Goal: Task Accomplishment & Management: Use online tool/utility

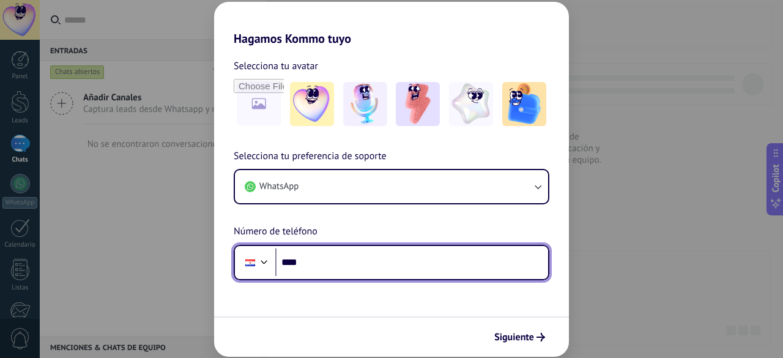
click at [330, 259] on input "****" at bounding box center [411, 262] width 273 height 28
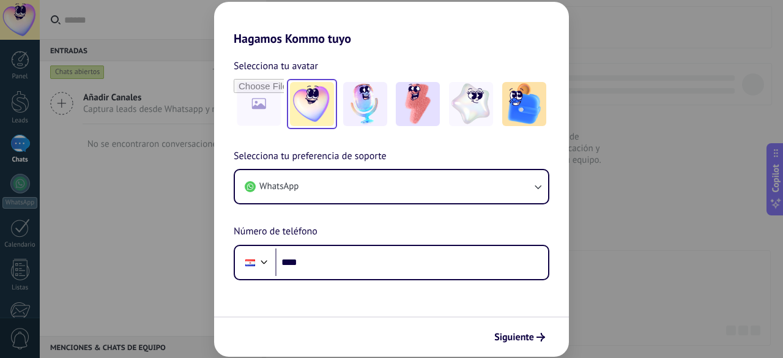
click at [318, 121] on img at bounding box center [312, 104] width 44 height 44
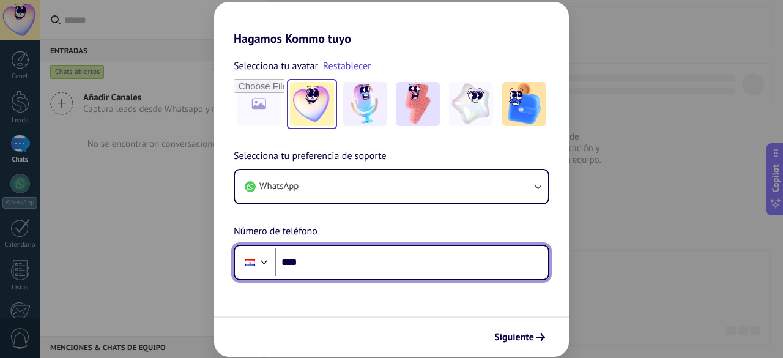
click at [337, 248] on input "****" at bounding box center [411, 262] width 273 height 28
type input "**********"
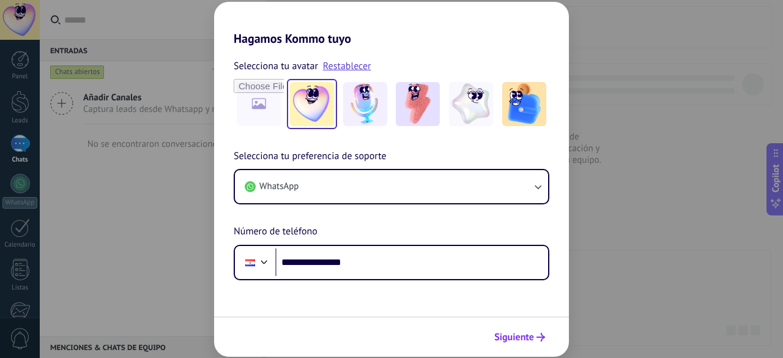
click at [526, 333] on span "Siguiente" at bounding box center [514, 337] width 40 height 9
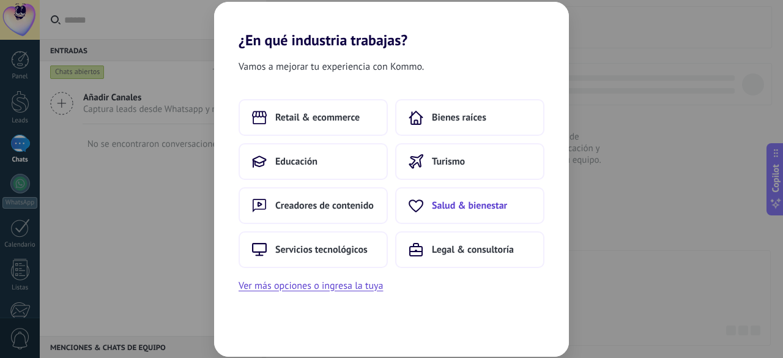
click at [439, 205] on span "Salud & bienestar" at bounding box center [469, 205] width 75 height 12
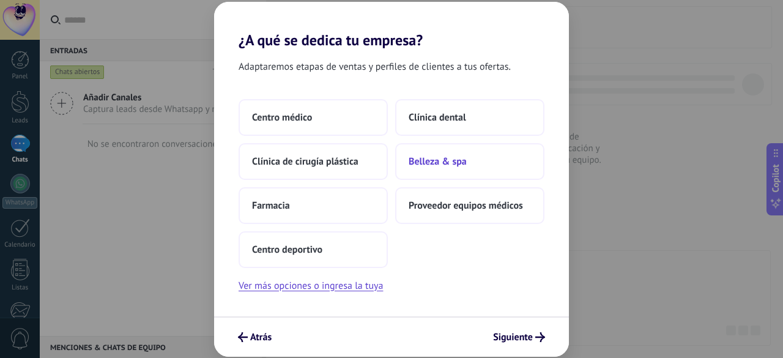
click at [455, 157] on span "Belleza & spa" at bounding box center [438, 161] width 58 height 12
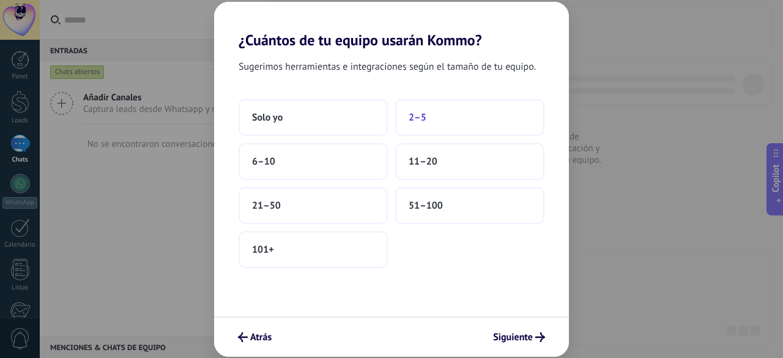
click at [431, 112] on button "2–5" at bounding box center [469, 117] width 149 height 37
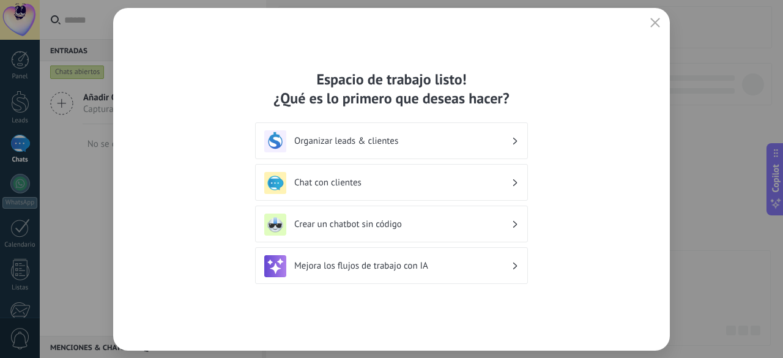
click at [421, 149] on div "Organizar leads & clientes" at bounding box center [391, 141] width 254 height 22
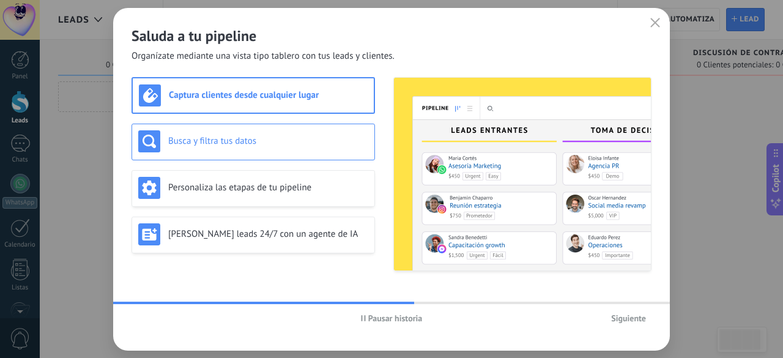
click at [310, 132] on div "Busca y filtra tus datos" at bounding box center [253, 141] width 230 height 22
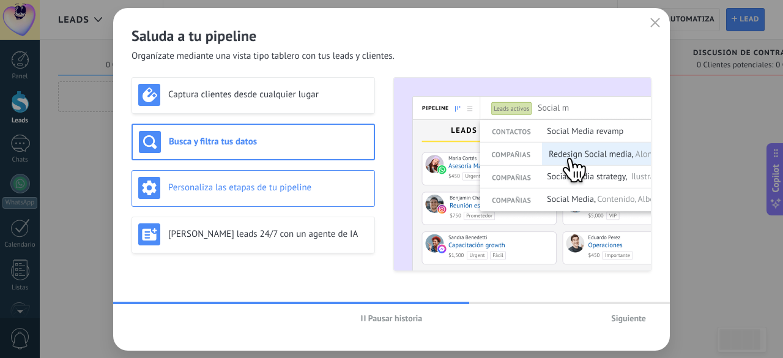
click at [333, 184] on h3 "Personaliza las etapas de tu pipeline" at bounding box center [268, 188] width 200 height 12
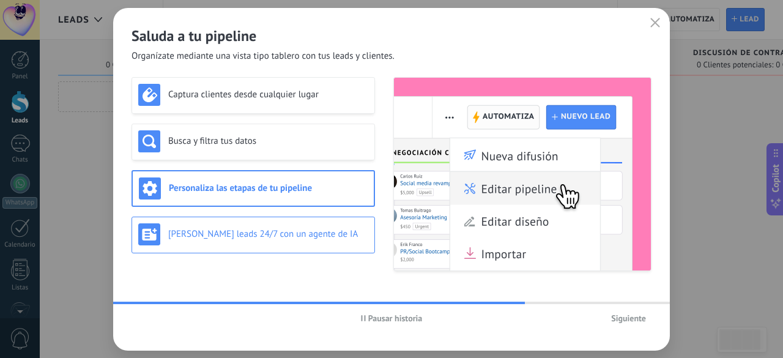
click at [349, 231] on h3 "[PERSON_NAME] leads 24/7 con un agente de IA" at bounding box center [268, 234] width 200 height 12
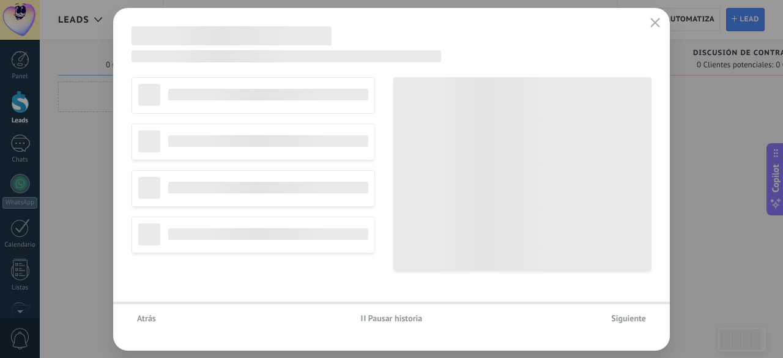
click at [625, 322] on span "Siguiente" at bounding box center [628, 318] width 35 height 9
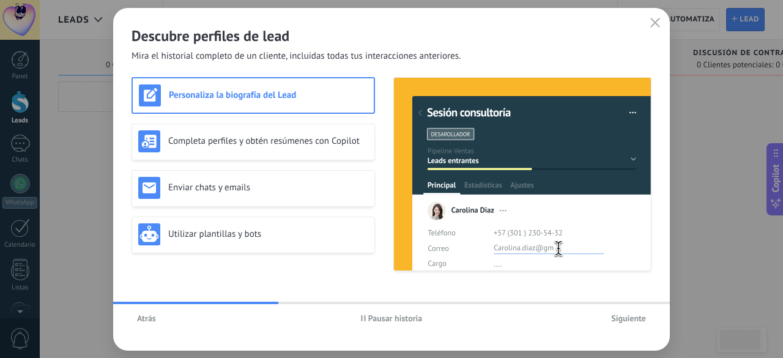
click at [625, 322] on span "Siguiente" at bounding box center [628, 318] width 35 height 9
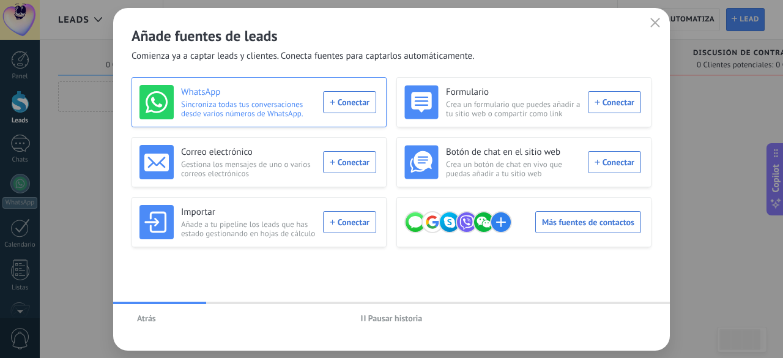
click at [351, 98] on div "WhatsApp Sincroniza todas tus conversaciones desde varios números de WhatsApp. …" at bounding box center [257, 102] width 237 height 34
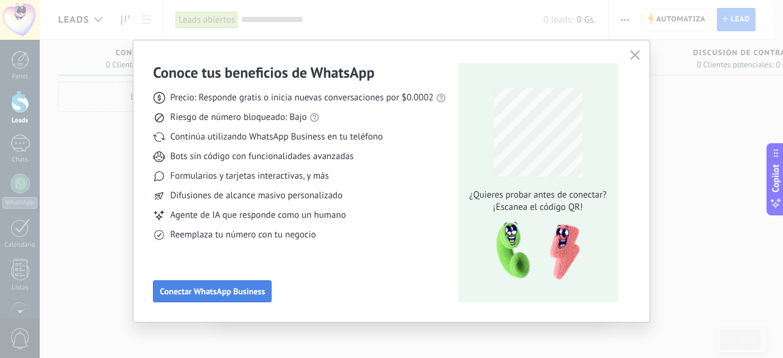
click at [208, 287] on span "Conectar WhatsApp Business" at bounding box center [212, 291] width 105 height 9
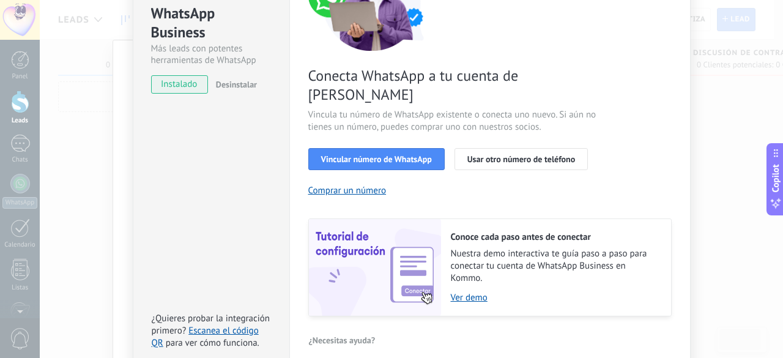
scroll to position [148, 0]
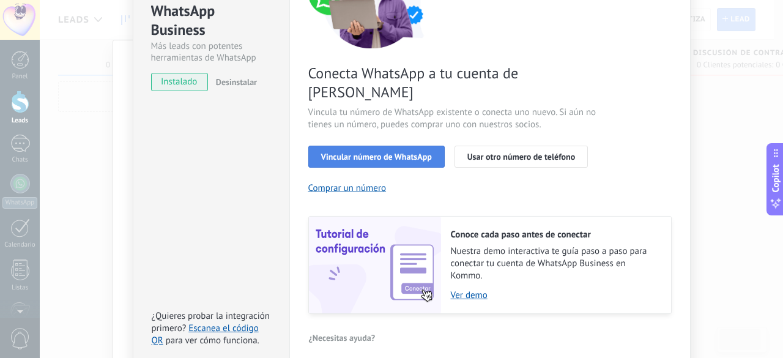
click at [346, 152] on span "Vincular número de WhatsApp" at bounding box center [376, 156] width 111 height 9
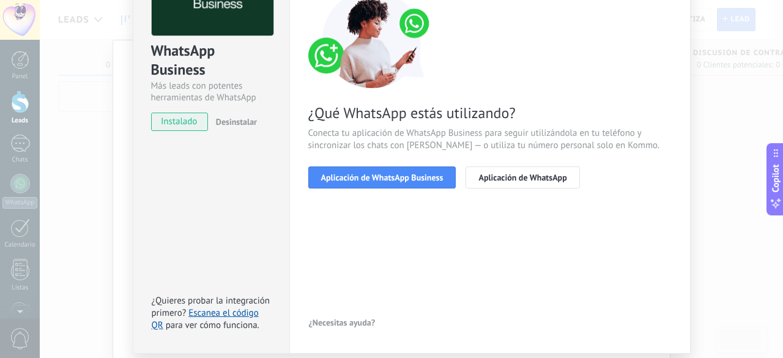
scroll to position [84, 0]
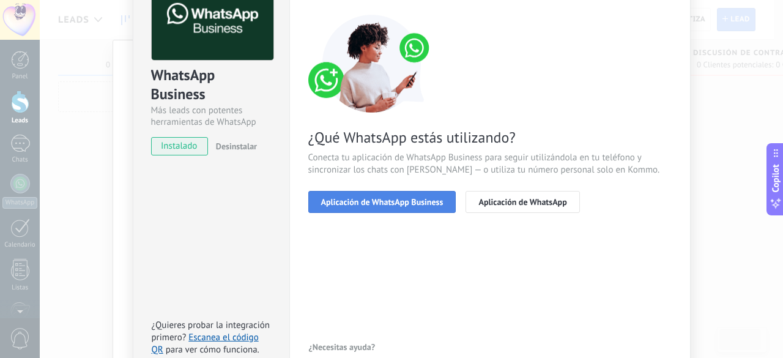
click at [340, 195] on button "Aplicación de WhatsApp Business" at bounding box center [382, 202] width 148 height 22
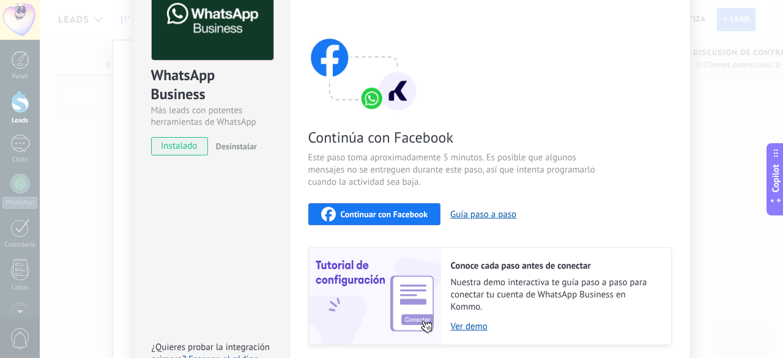
click at [334, 214] on div "Continuar con Facebook" at bounding box center [374, 214] width 107 height 15
click at [346, 215] on span "Continuar con Facebook" at bounding box center [384, 214] width 87 height 9
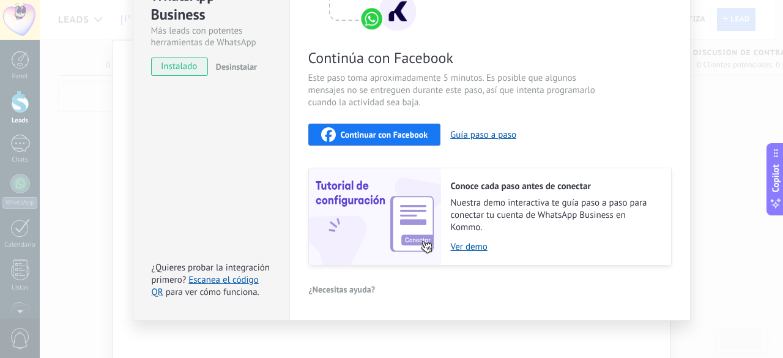
scroll to position [170, 0]
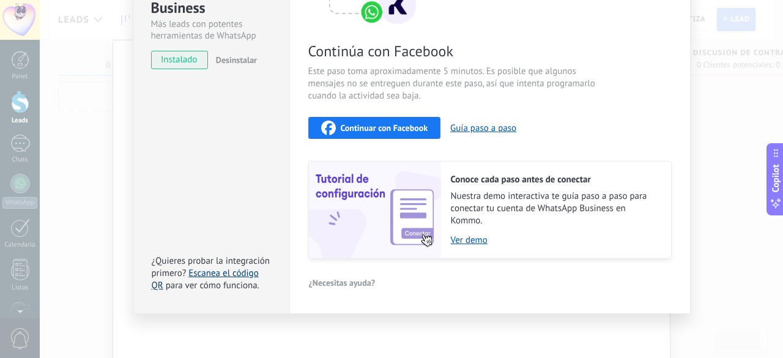
click at [192, 268] on link "Escanea el código QR" at bounding box center [205, 279] width 107 height 24
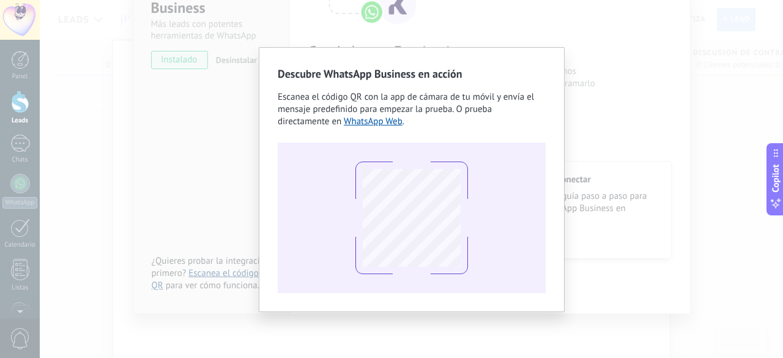
click at [488, 136] on div "Descubre WhatsApp Business en acción Escanea el código QR con la app [PERSON_NA…" at bounding box center [412, 179] width 268 height 227
click at [344, 124] on link "WhatsApp Web" at bounding box center [373, 122] width 59 height 12
click at [207, 102] on div "Descubre WhatsApp Business en acción Escanea el código QR con la app [PERSON_NA…" at bounding box center [411, 179] width 743 height 358
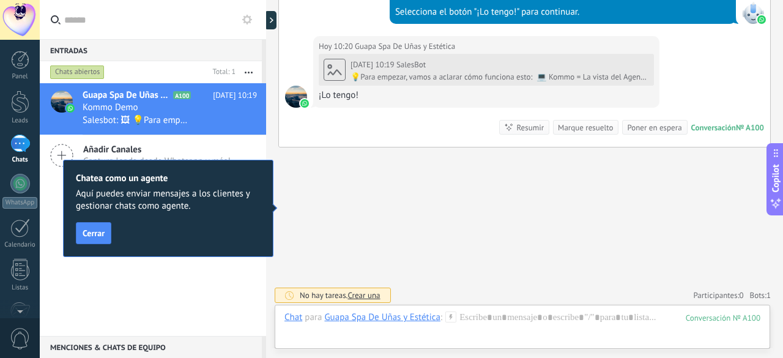
scroll to position [666, 0]
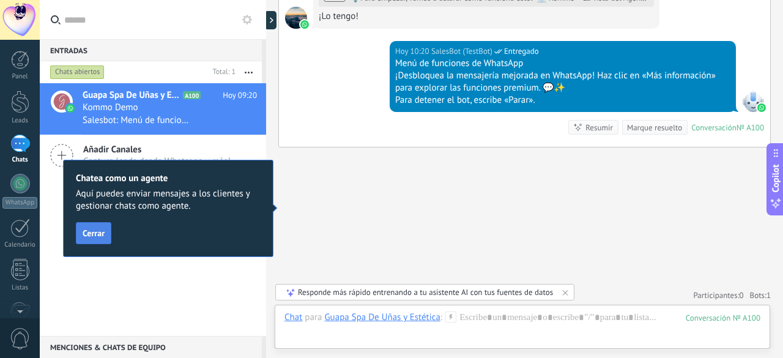
click at [97, 229] on span "Cerrar" at bounding box center [94, 233] width 22 height 9
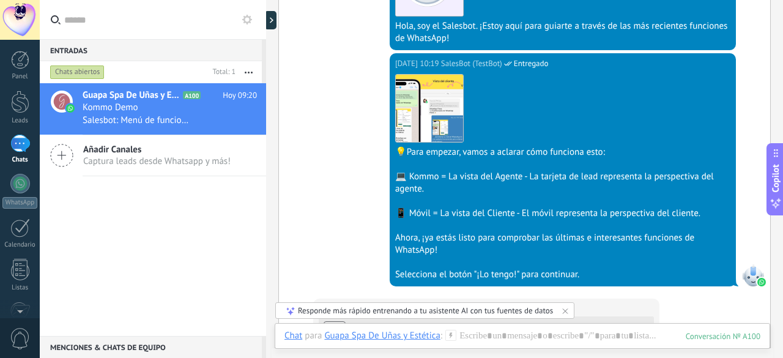
scroll to position [324, 0]
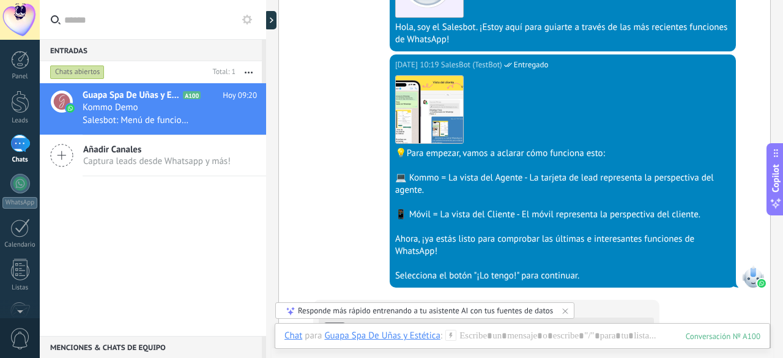
click at [160, 162] on span "Captura leads desde Whatsapp y más!" at bounding box center [156, 161] width 147 height 12
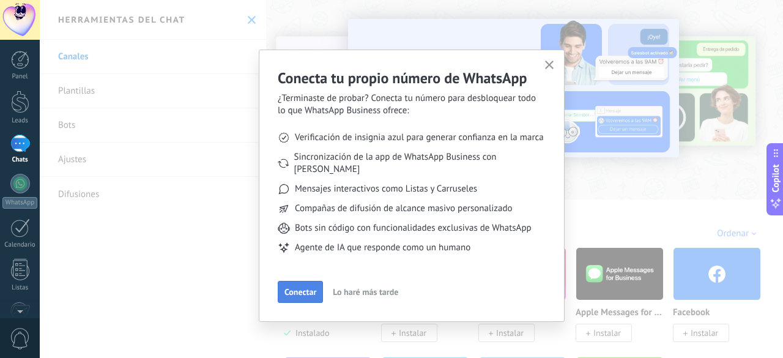
click at [296, 288] on span "Conectar" at bounding box center [300, 292] width 32 height 9
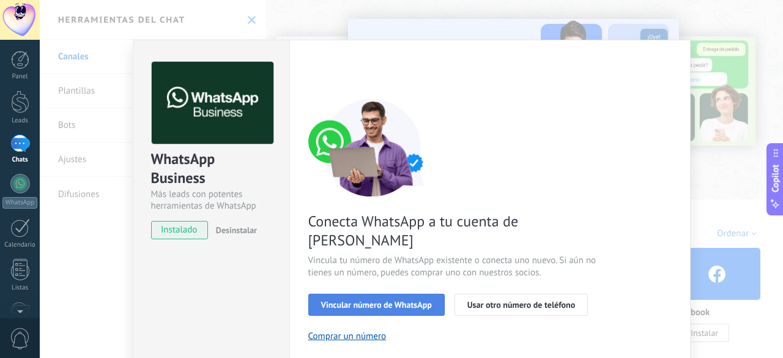
click at [355, 300] on span "Vincular número de WhatsApp" at bounding box center [376, 304] width 111 height 9
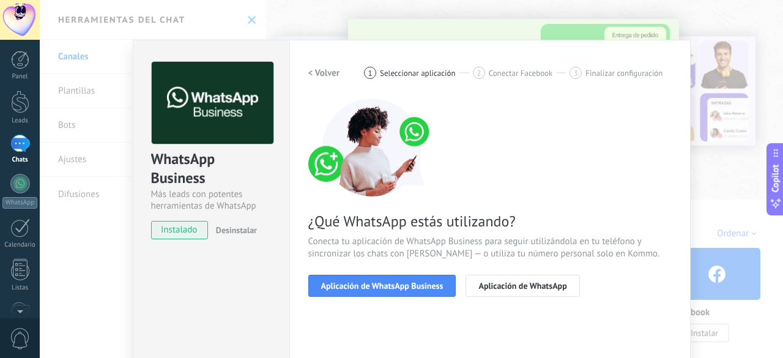
click at [355, 289] on span "Aplicación de WhatsApp Business" at bounding box center [382, 285] width 122 height 9
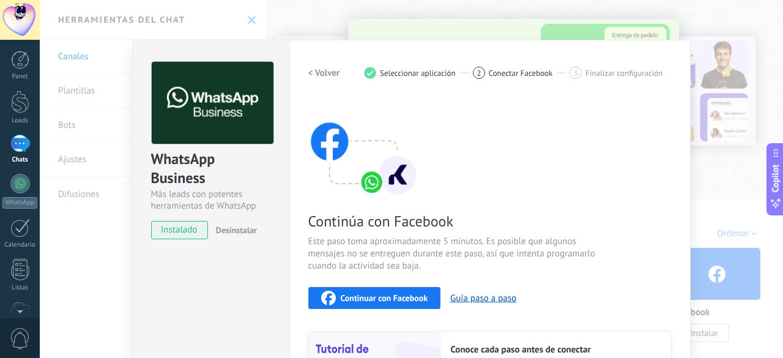
click at [355, 289] on button "Continuar con Facebook" at bounding box center [374, 298] width 133 height 22
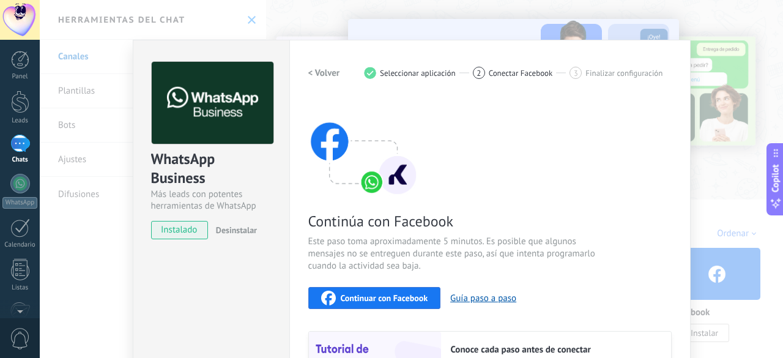
click at [370, 299] on span "Continuar con Facebook" at bounding box center [384, 298] width 87 height 9
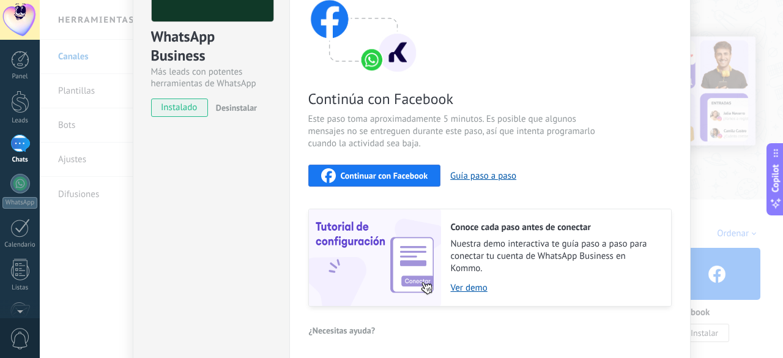
scroll to position [123, 0]
click at [459, 284] on link "Ver demo" at bounding box center [555, 287] width 208 height 12
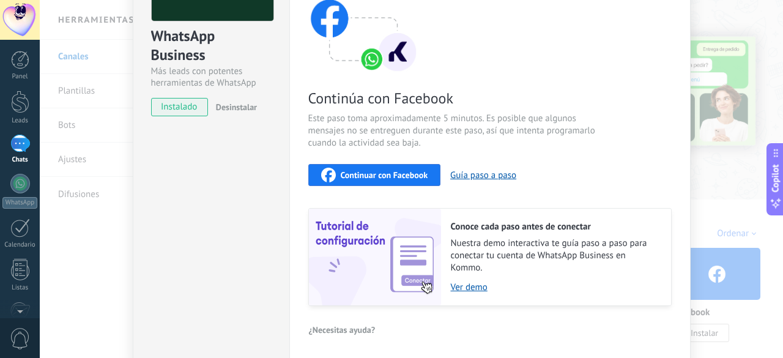
click at [341, 175] on span "Continuar con Facebook" at bounding box center [384, 175] width 87 height 9
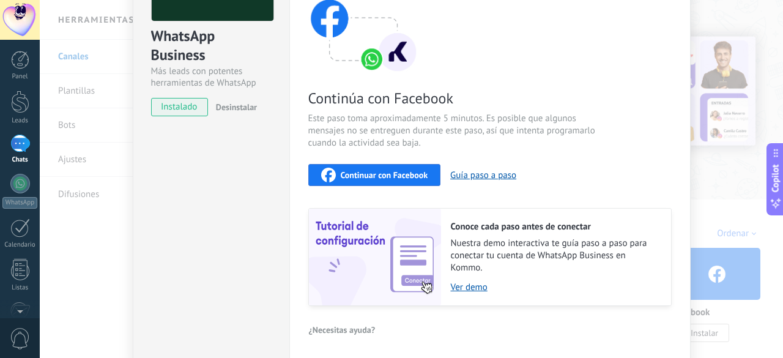
click at [713, 173] on div "WhatsApp Business Más leads con potentes herramientas de WhatsApp instalado Des…" at bounding box center [411, 179] width 743 height 358
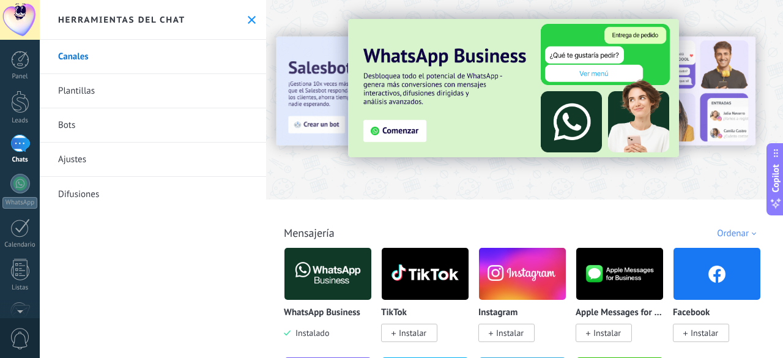
scroll to position [0, 0]
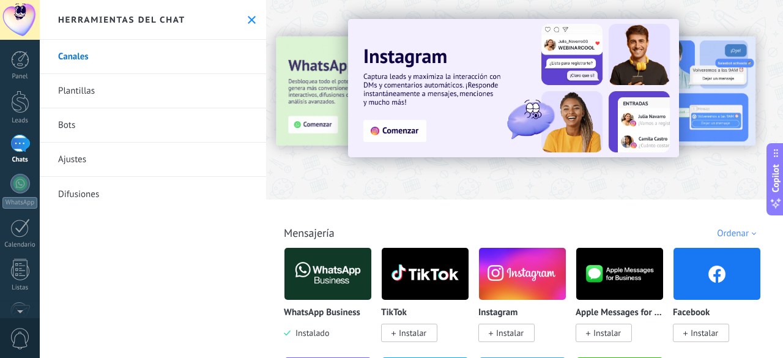
click at [15, 144] on div "1" at bounding box center [20, 144] width 20 height 18
